Goal: Task Accomplishment & Management: Use online tool/utility

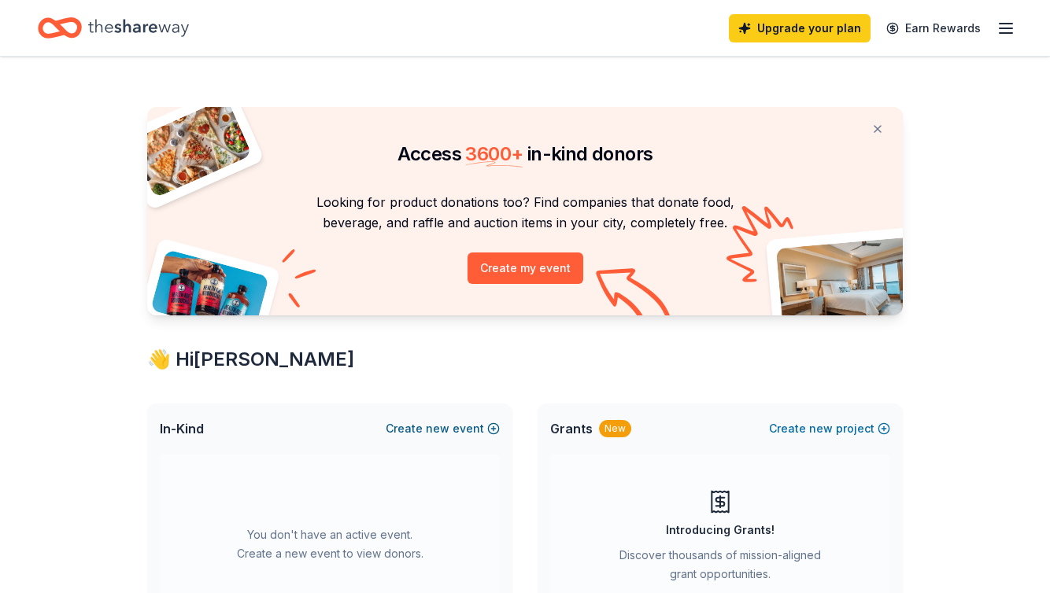
click at [434, 427] on span "new" at bounding box center [438, 429] width 24 height 19
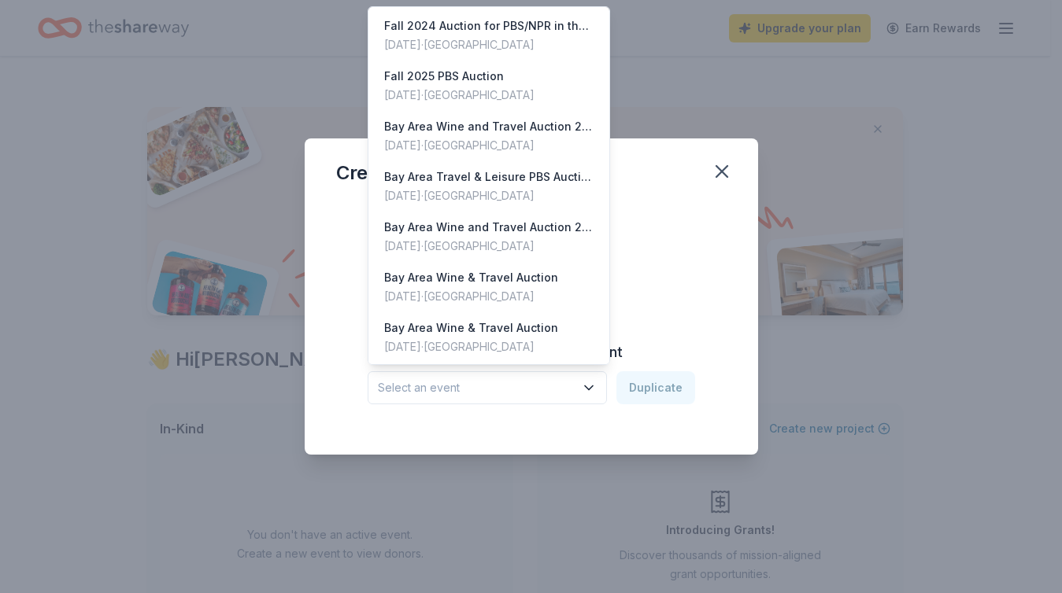
click at [439, 389] on span "Select an event" at bounding box center [476, 388] width 197 height 19
click at [434, 133] on div "Bay Area Wine and Travel Auction 2025" at bounding box center [488, 126] width 209 height 19
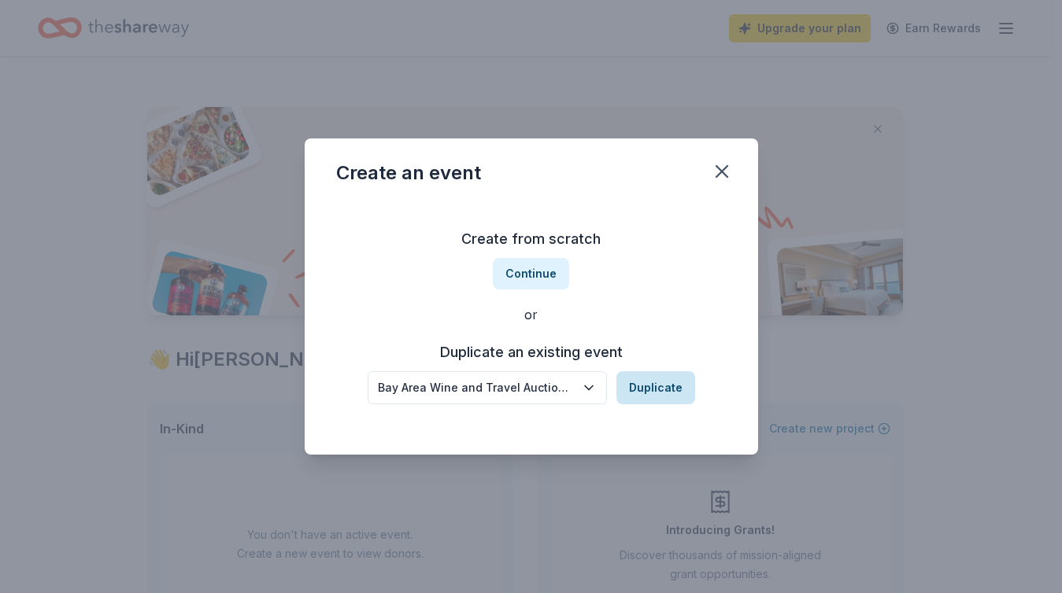
click at [657, 387] on button "Duplicate" at bounding box center [655, 388] width 79 height 33
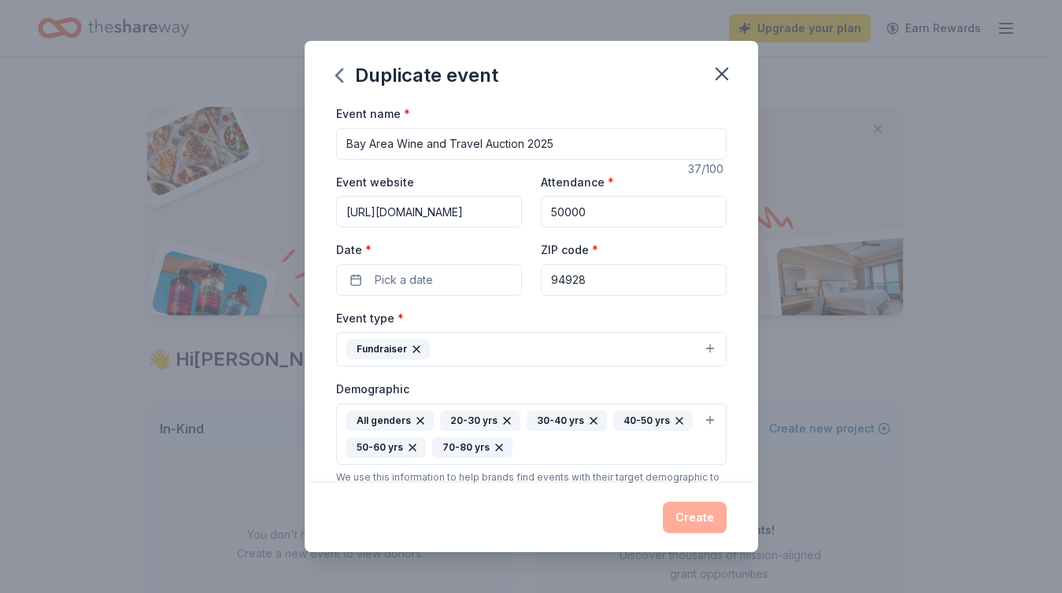
click at [559, 145] on input "Bay Area Wine and Travel Auction 2025" at bounding box center [531, 143] width 390 height 31
type input "Bay Area Wine and Travel Auction 2026"
click at [439, 281] on button "Pick a date" at bounding box center [429, 279] width 186 height 31
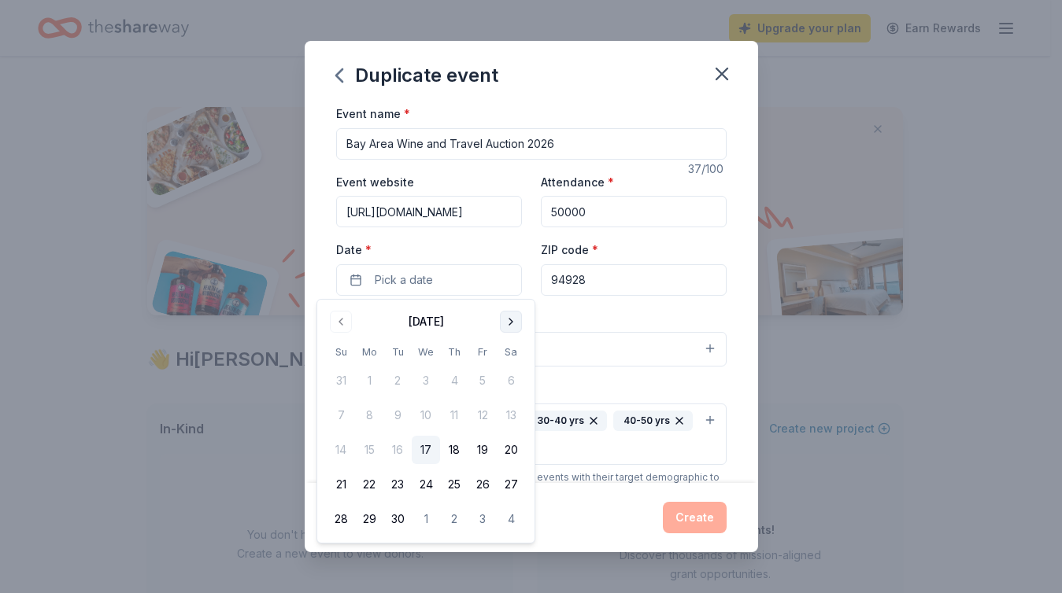
click at [509, 320] on button "Go to next month" at bounding box center [511, 322] width 22 height 22
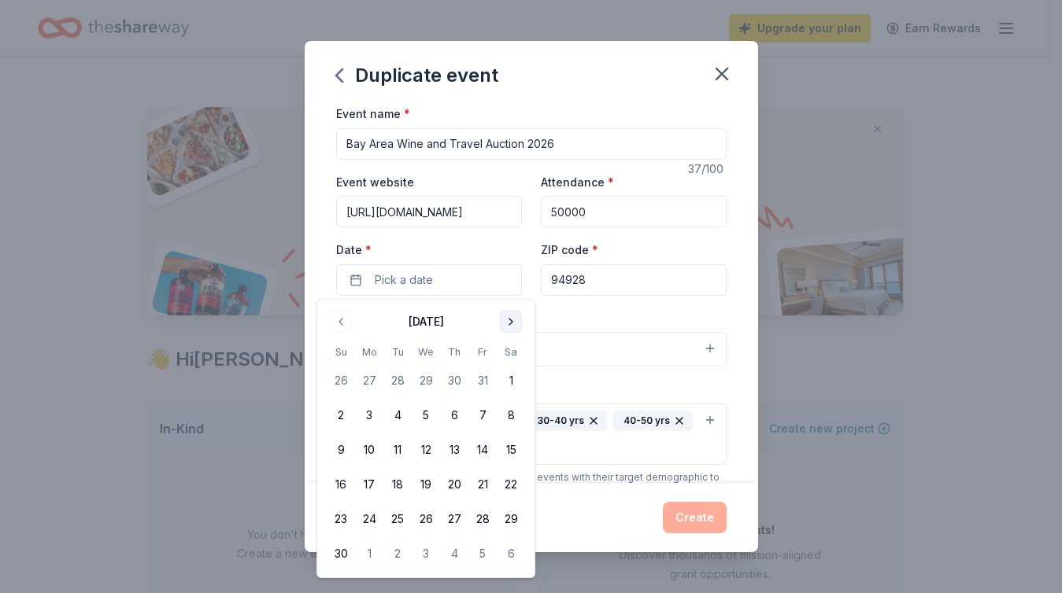
click at [509, 320] on button "Go to next month" at bounding box center [511, 322] width 22 height 22
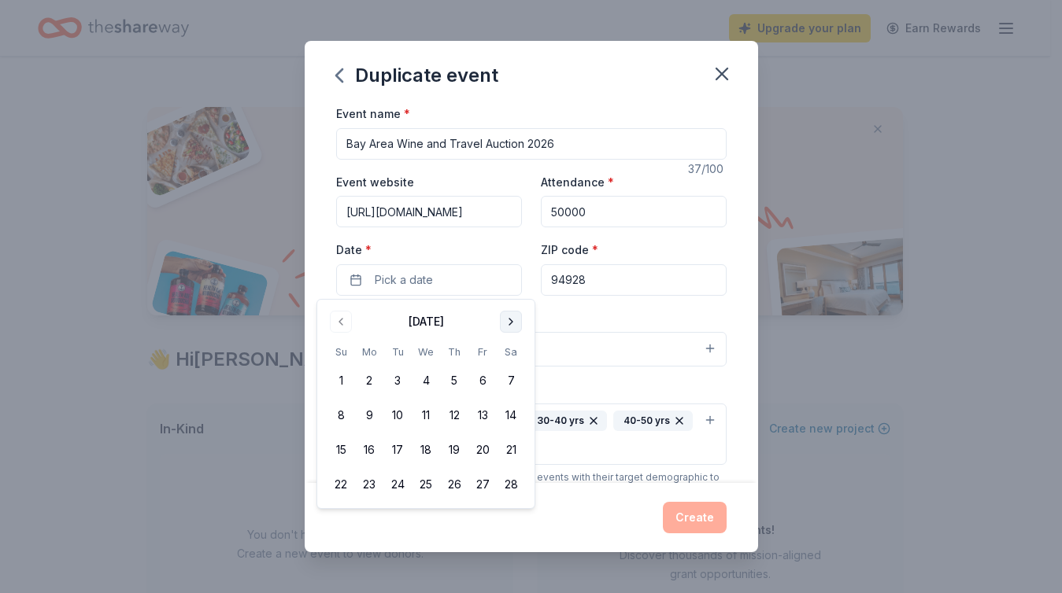
click at [509, 320] on button "Go to next month" at bounding box center [511, 322] width 22 height 22
click at [371, 483] on button "20" at bounding box center [369, 485] width 28 height 28
click at [579, 309] on div "Event type * Fundraiser" at bounding box center [531, 338] width 390 height 59
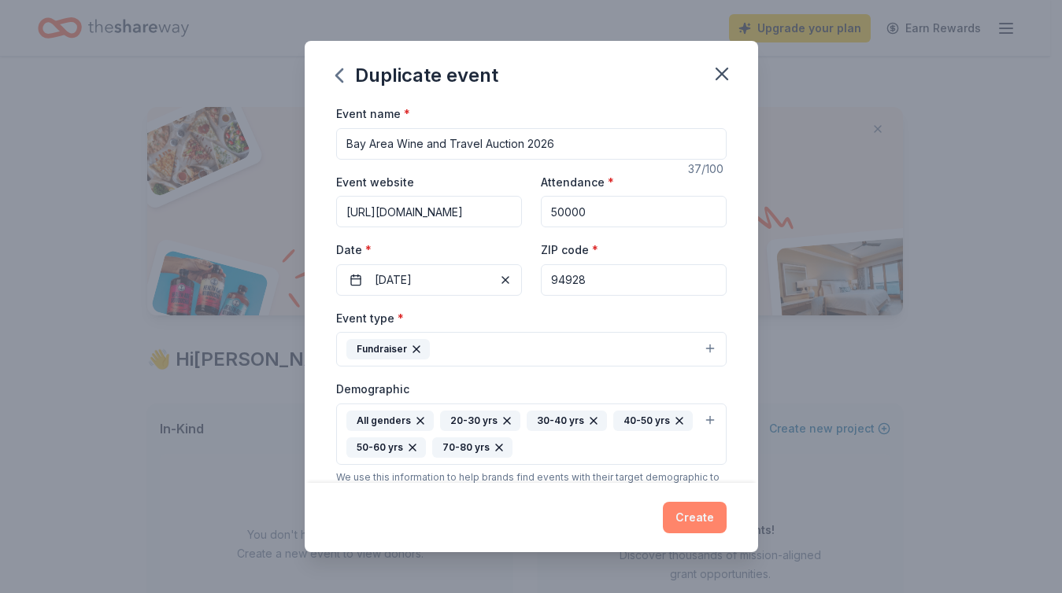
click at [702, 516] on button "Create" at bounding box center [695, 517] width 64 height 31
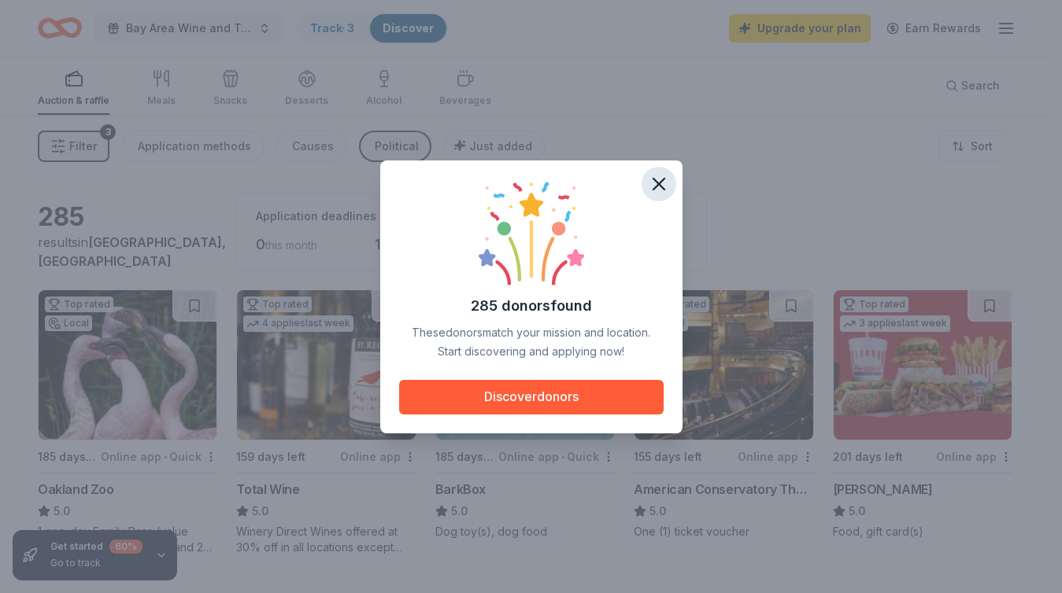
click at [660, 179] on icon "button" at bounding box center [659, 184] width 22 height 22
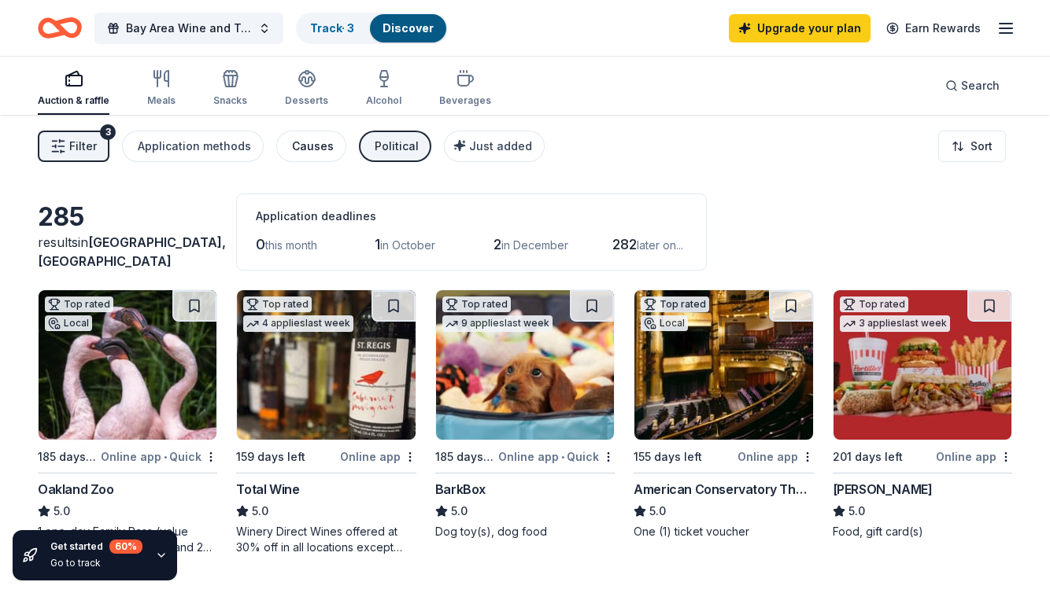
click at [302, 145] on div "Causes" at bounding box center [313, 146] width 42 height 19
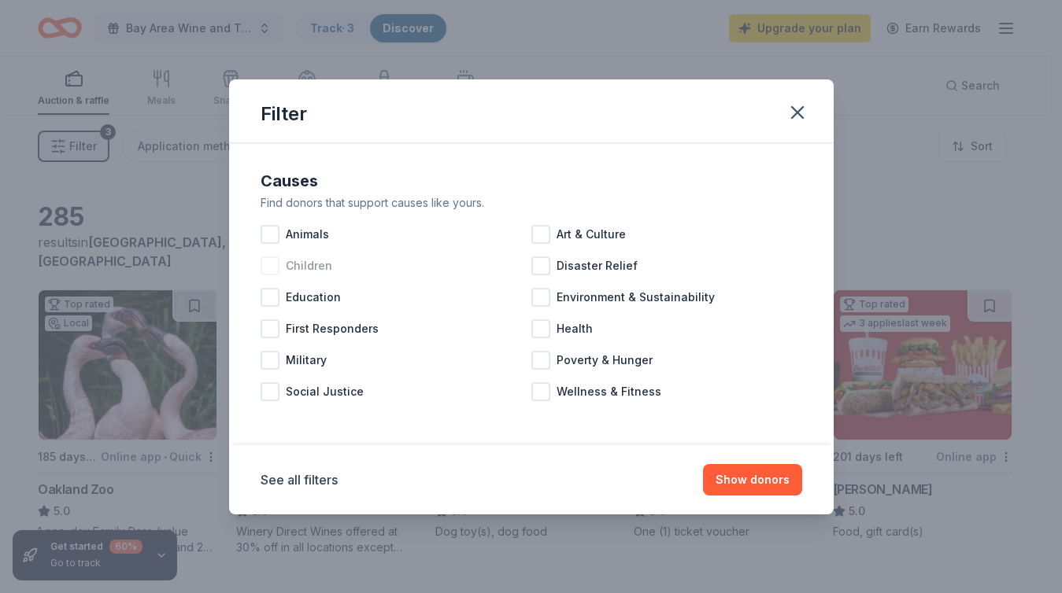
drag, startPoint x: 272, startPoint y: 297, endPoint x: 273, endPoint y: 272, distance: 24.5
click at [272, 297] on div at bounding box center [270, 297] width 19 height 19
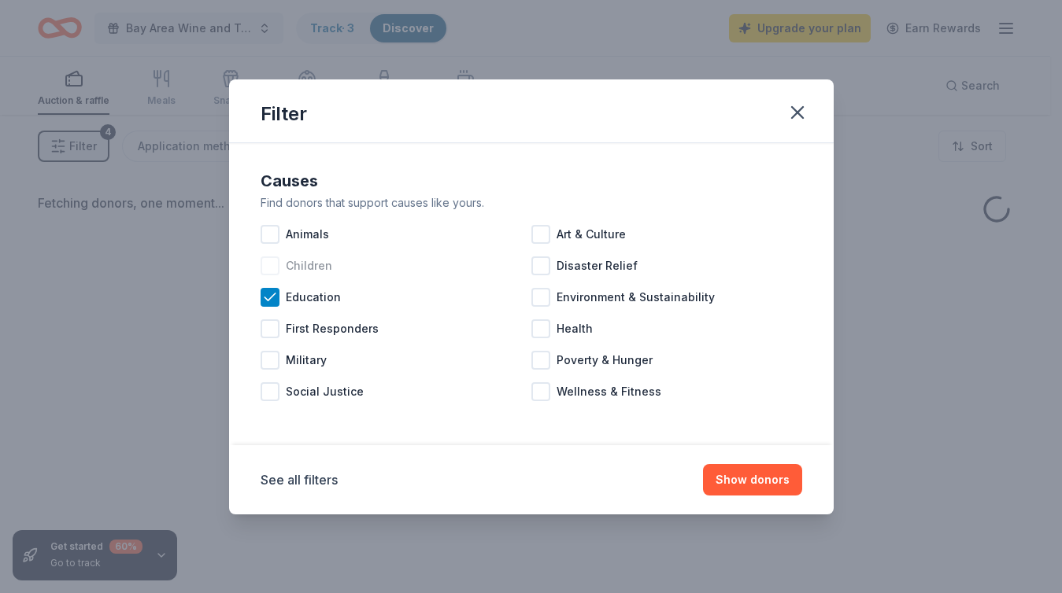
click at [271, 264] on div at bounding box center [270, 266] width 19 height 19
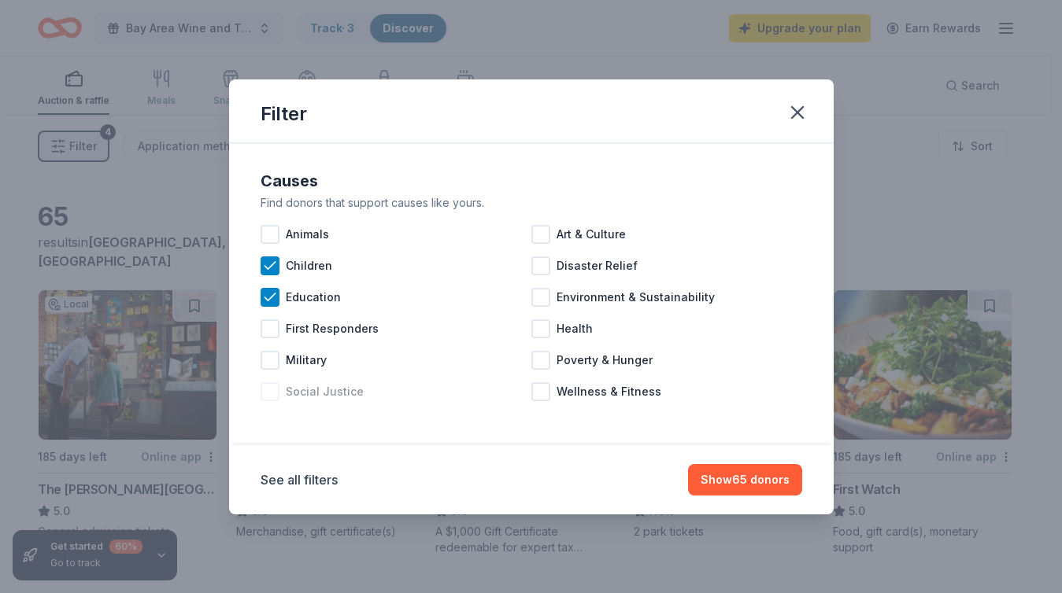
click at [272, 391] on div at bounding box center [270, 392] width 19 height 19
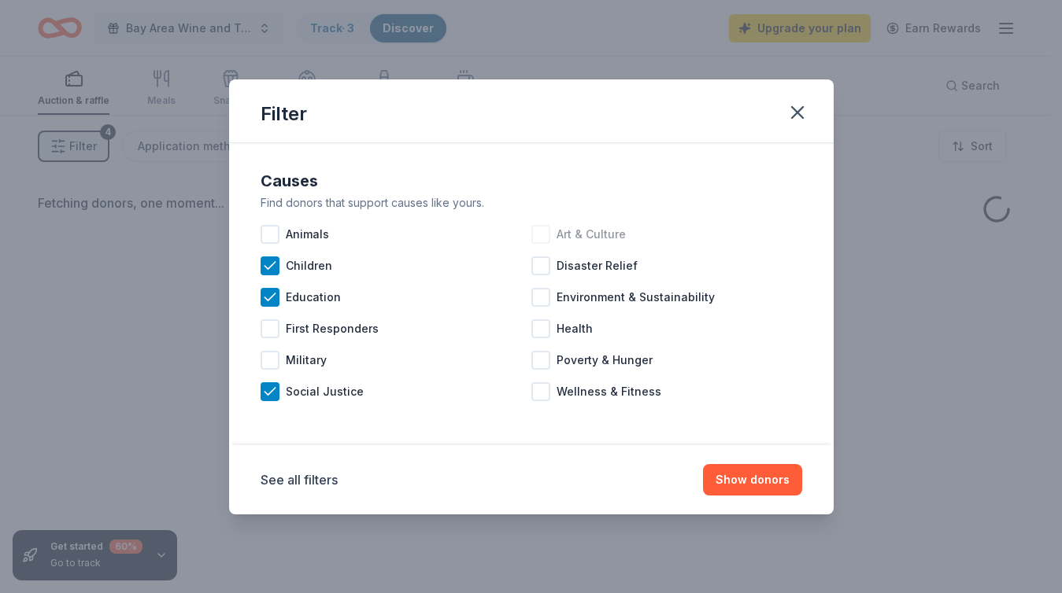
click at [542, 231] on div at bounding box center [540, 234] width 19 height 19
click at [542, 299] on div at bounding box center [540, 297] width 19 height 19
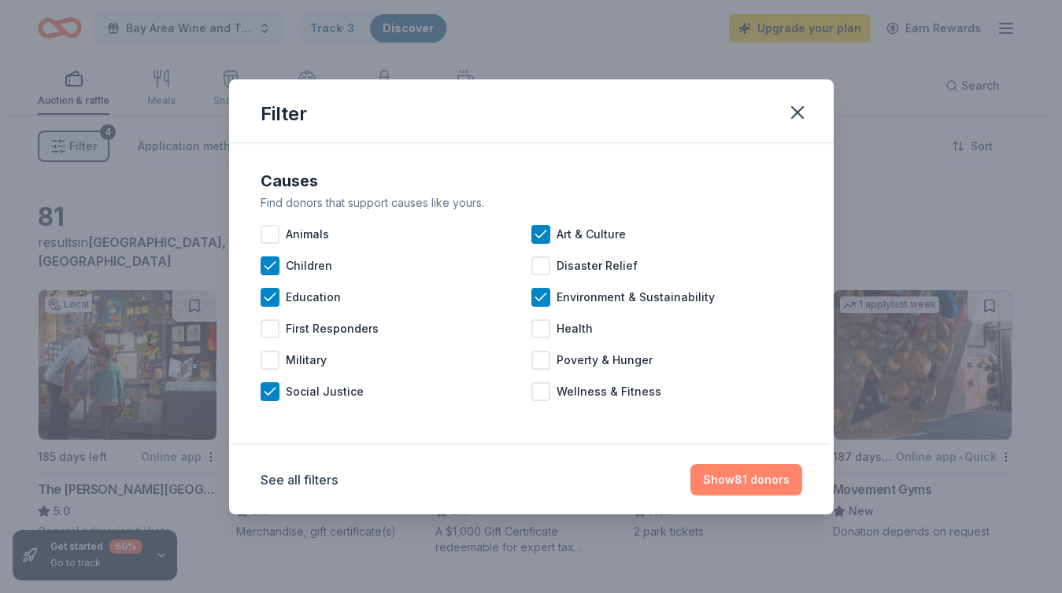
click at [745, 482] on button "Show 81 donors" at bounding box center [746, 479] width 112 height 31
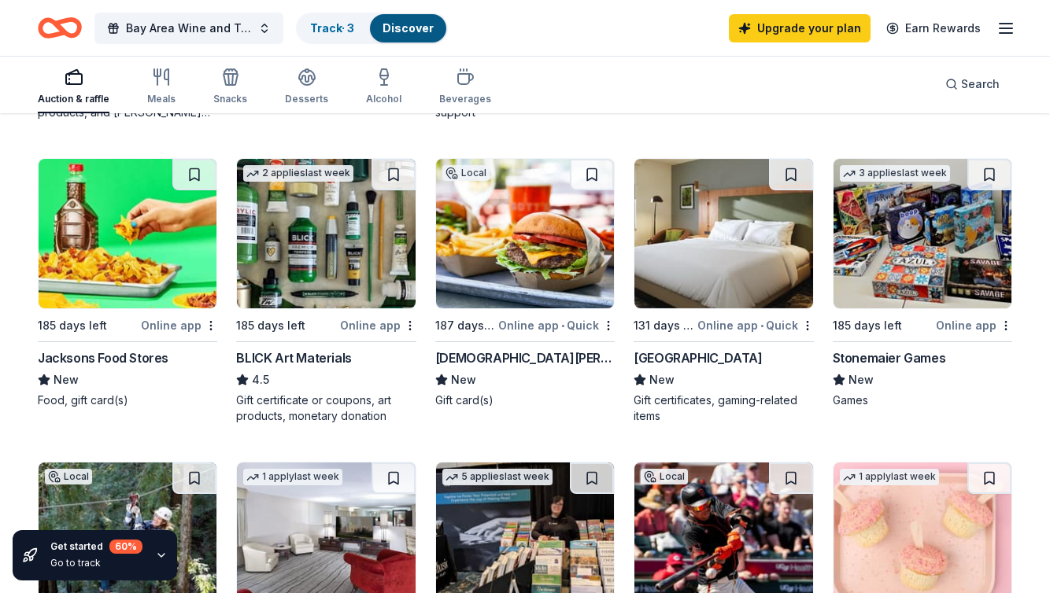
scroll to position [743, 0]
